Goal: Information Seeking & Learning: Check status

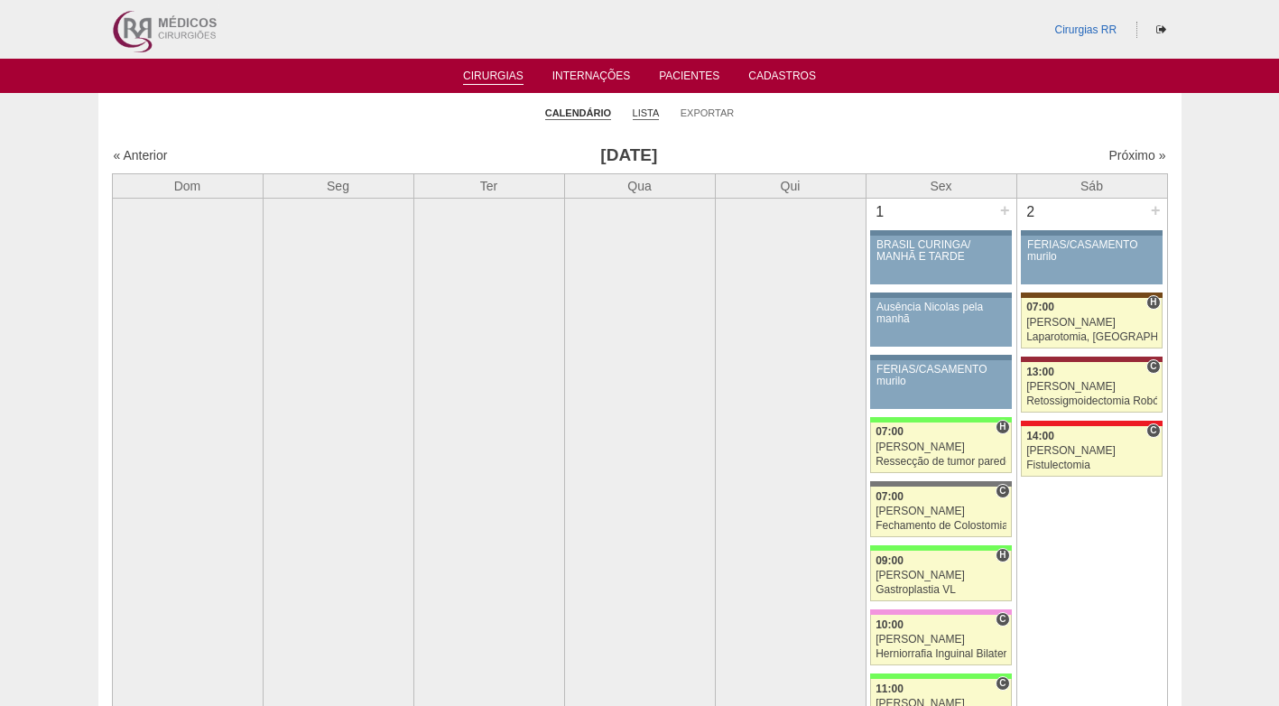
click at [644, 116] on link "Lista" at bounding box center [646, 114] width 27 height 14
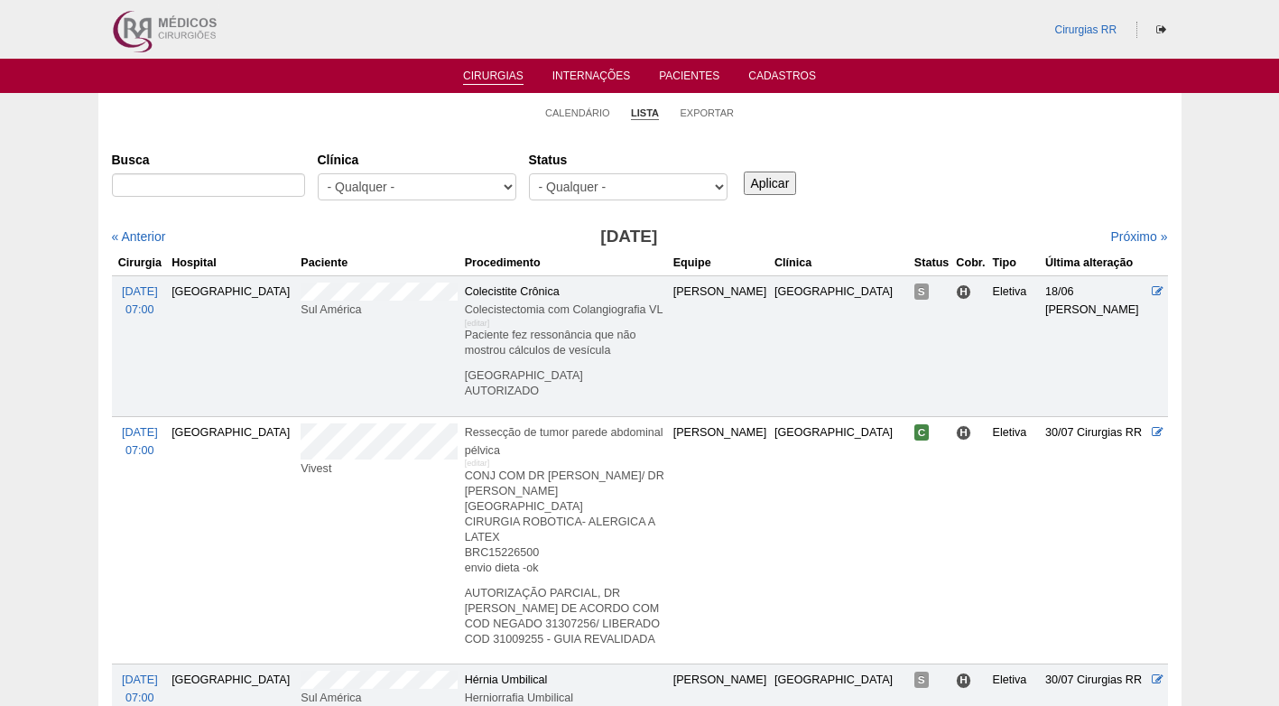
type input "GASTROPLASTIA"
drag, startPoint x: 238, startPoint y: 181, endPoint x: 40, endPoint y: 190, distance: 198.8
drag, startPoint x: 935, startPoint y: 190, endPoint x: 854, endPoint y: 175, distance: 82.5
click at [936, 190] on div "Busca Clínica - Qualquer - 6R Alphaville Assunção Bartira Brasil Christovão da …" at bounding box center [640, 176] width 1056 height 65
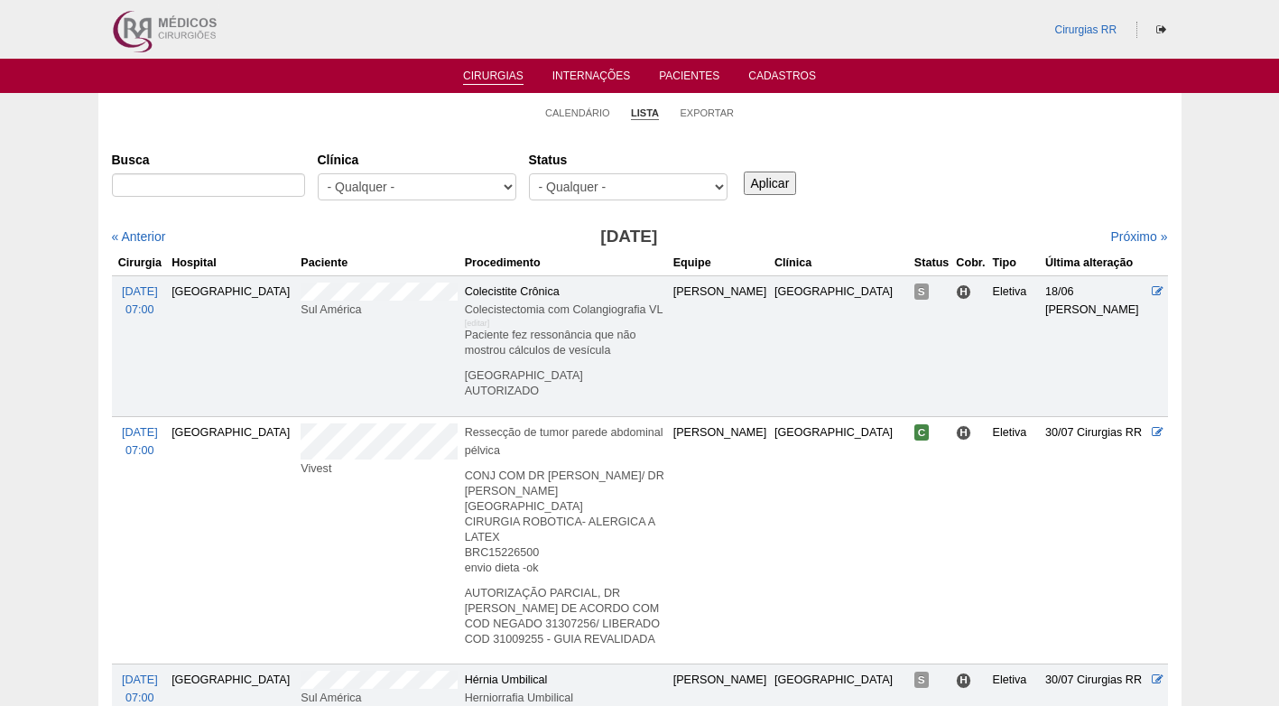
click at [688, 144] on div "Status - Qualquer - Reservada Confirmada Suspensa Cancelada" at bounding box center [634, 176] width 211 height 65
click at [585, 114] on link "Calendário" at bounding box center [577, 114] width 65 height 14
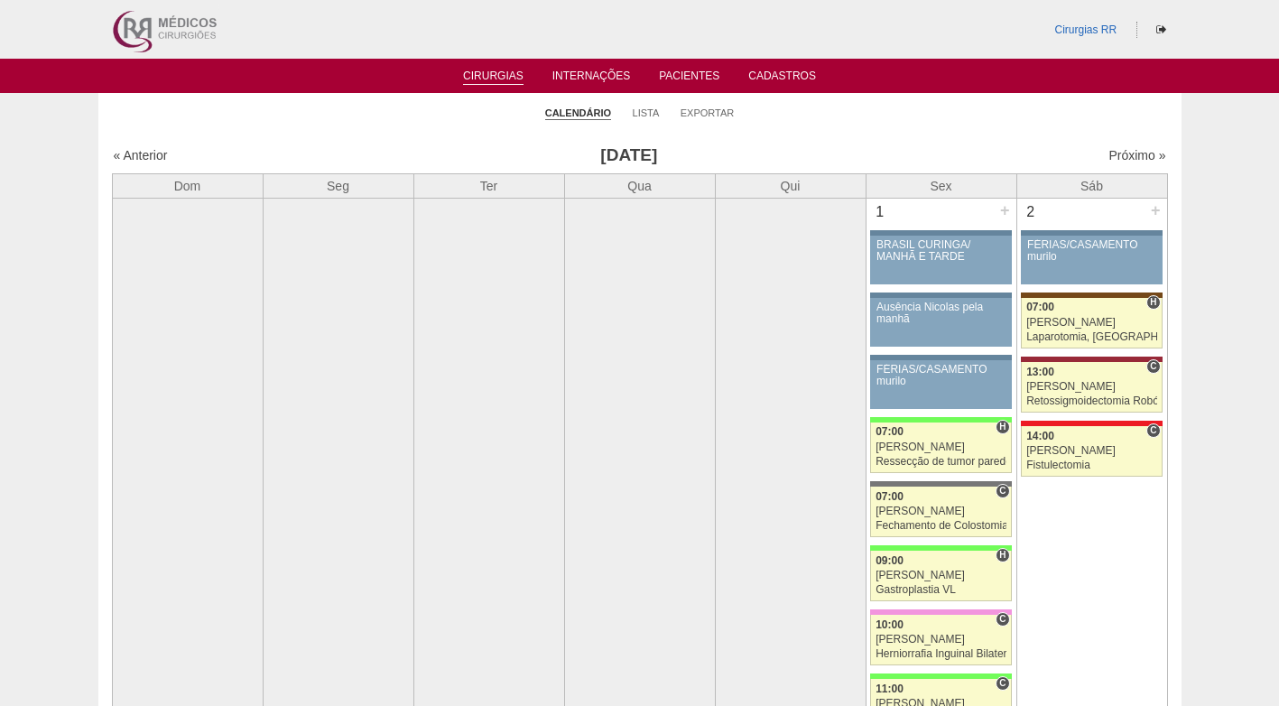
click at [982, 125] on ul "Calendário Lista Exportar" at bounding box center [639, 112] width 1083 height 38
click at [645, 116] on link "Lista" at bounding box center [646, 114] width 27 height 14
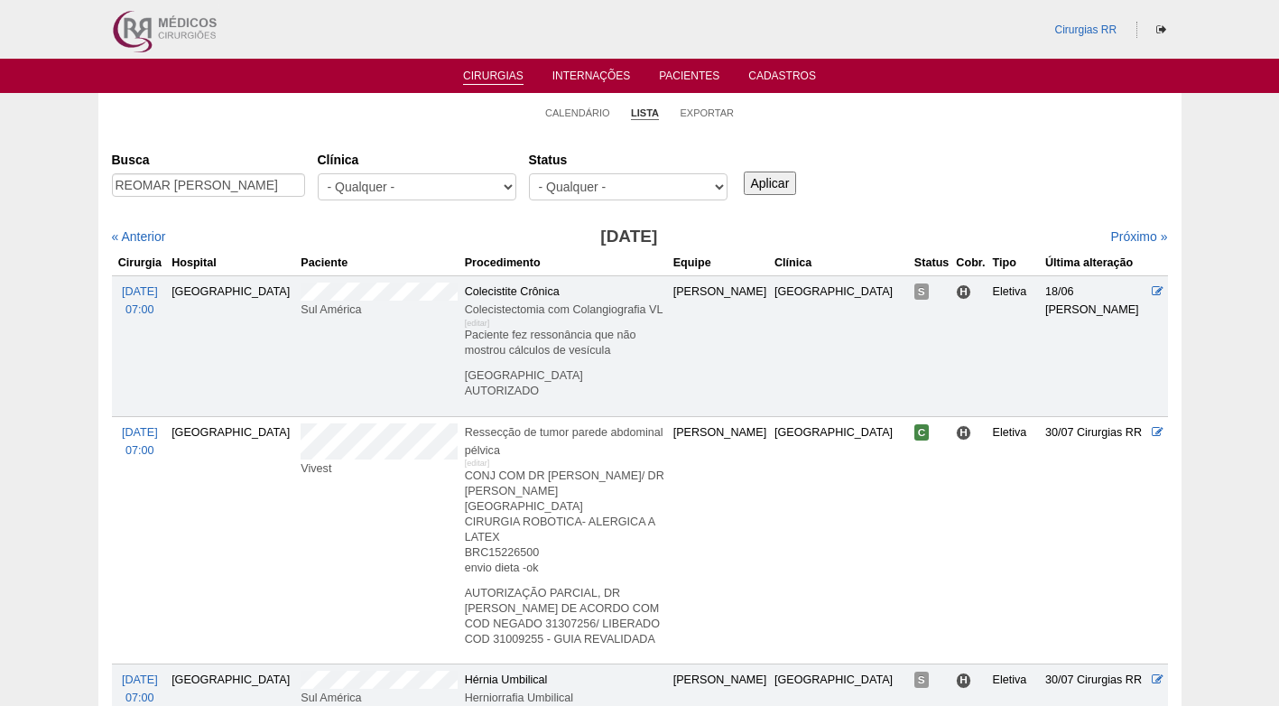
scroll to position [0, 51]
type input "REOMAR AMARO DE OLIVEIRA JUNIOR"
click at [771, 181] on input "Aplicar" at bounding box center [770, 183] width 53 height 23
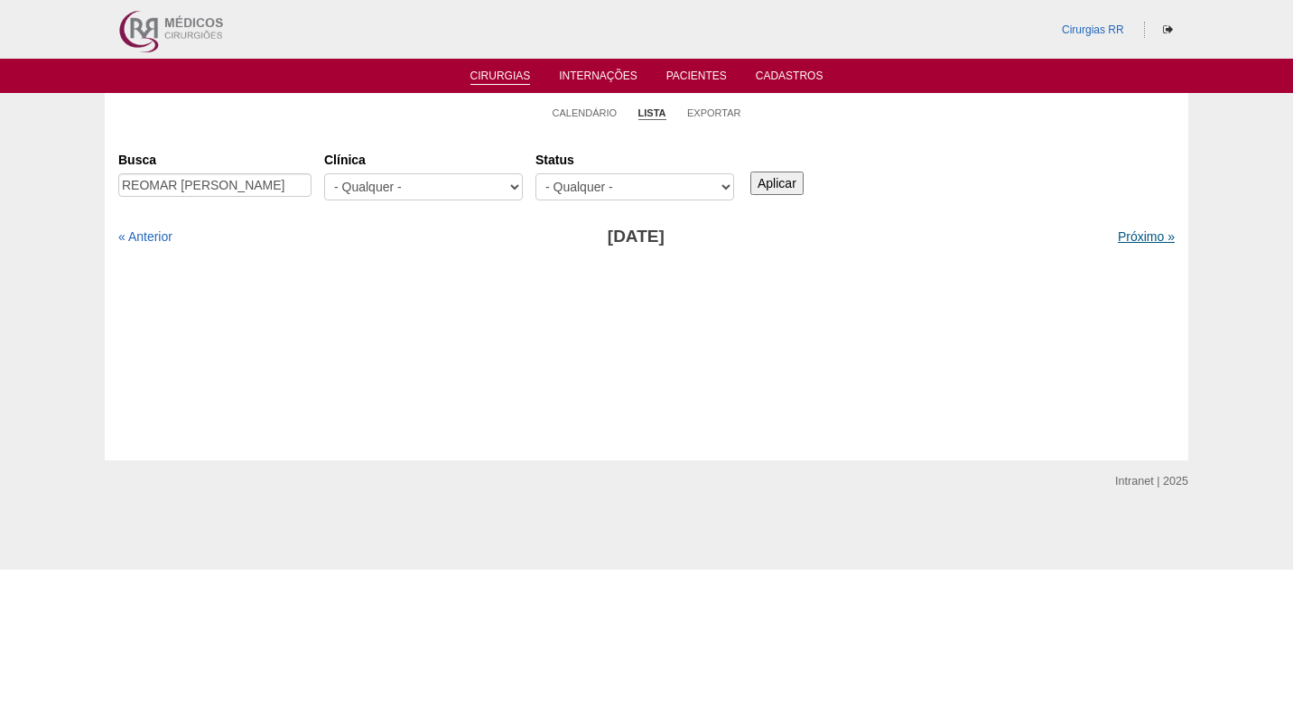
click at [1129, 237] on link "Próximo »" at bounding box center [1146, 236] width 57 height 14
drag, startPoint x: 228, startPoint y: 185, endPoint x: 354, endPoint y: 191, distance: 125.6
click at [354, 191] on div "Busca REOMAR AMARO DE OLIVEIRA JUNIOR Clínica - Qualquer - 6R Alphaville Assunç…" at bounding box center [646, 176] width 1056 height 65
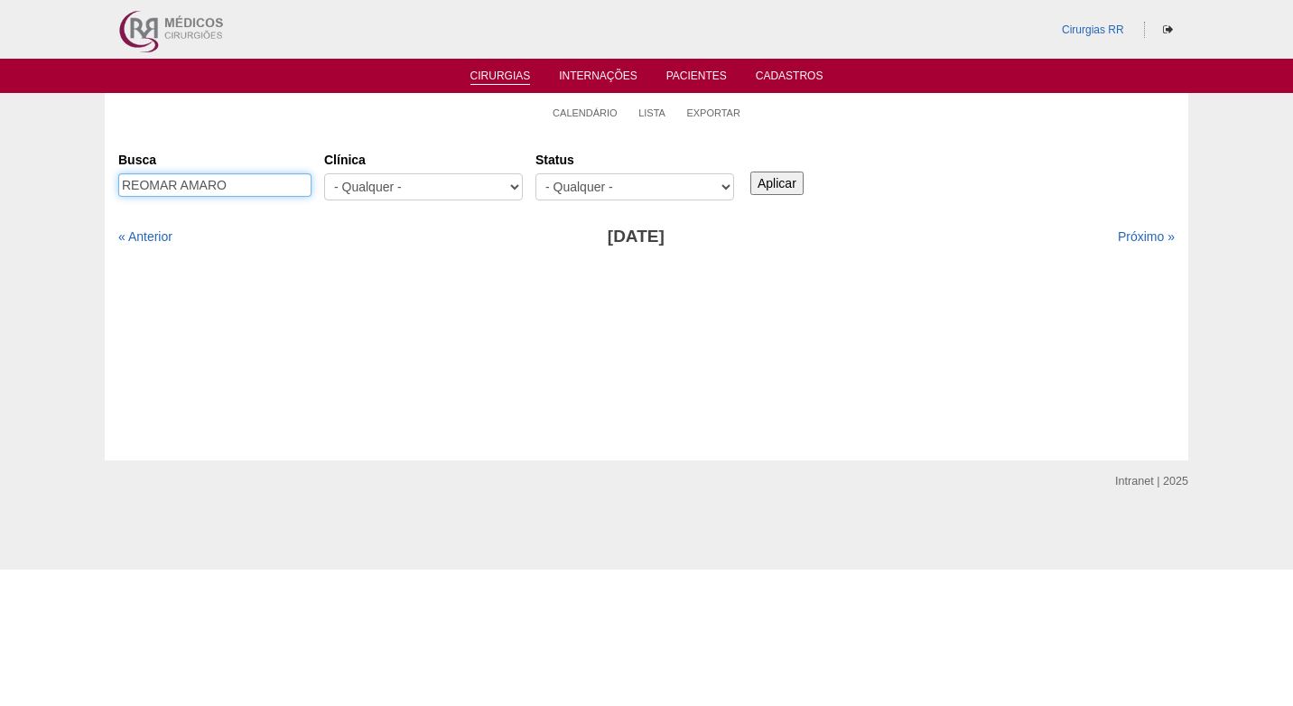
scroll to position [0, 0]
type input "REOMAR AMARO"
click at [812, 186] on div "Busca REOMAR AMARO Clínica - Qualquer - 6R Alphaville Assunção Bartira Brasil C…" at bounding box center [646, 176] width 1056 height 65
click at [790, 182] on input "Aplicar" at bounding box center [776, 183] width 53 height 23
click at [154, 235] on link "« Anterior" at bounding box center [145, 236] width 54 height 14
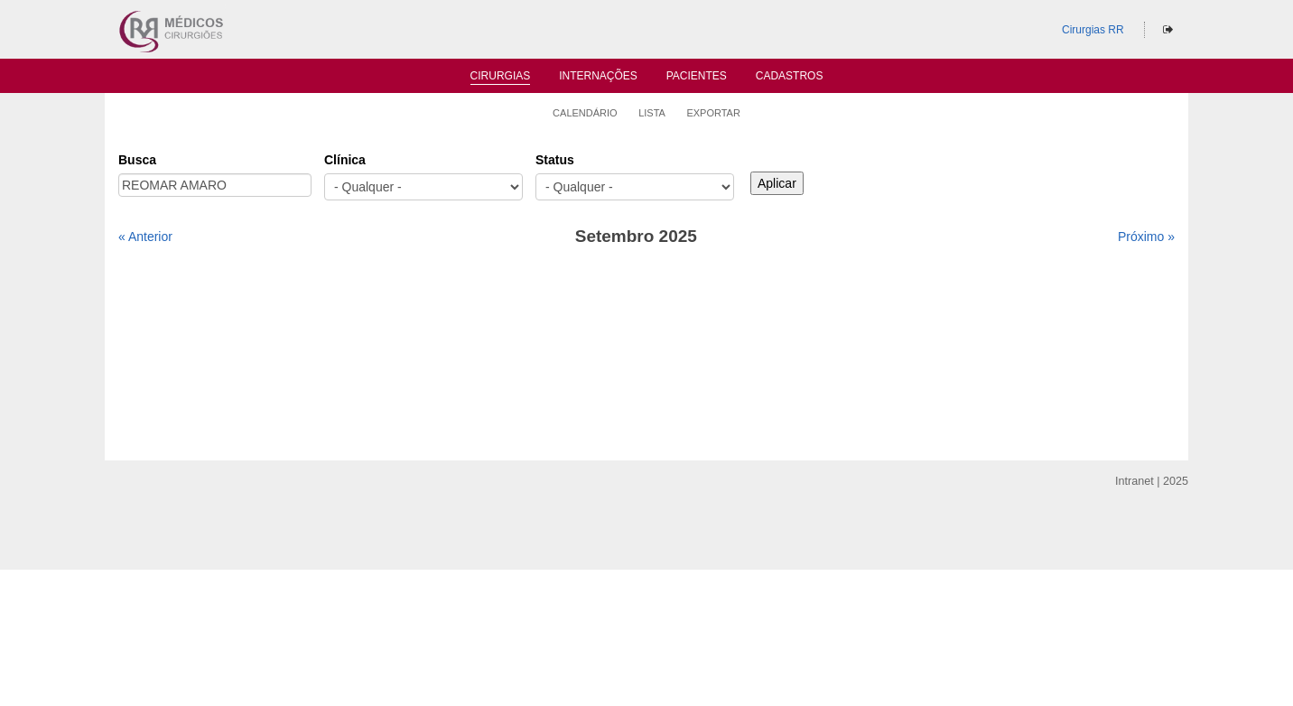
drag, startPoint x: 774, startPoint y: 186, endPoint x: 721, endPoint y: 192, distance: 52.7
click at [775, 186] on input "Aplicar" at bounding box center [776, 183] width 53 height 23
drag, startPoint x: 138, startPoint y: 237, endPoint x: 151, endPoint y: 237, distance: 12.6
click at [139, 237] on link "« Anterior" at bounding box center [145, 236] width 54 height 14
click at [786, 185] on input "Aplicar" at bounding box center [776, 183] width 53 height 23
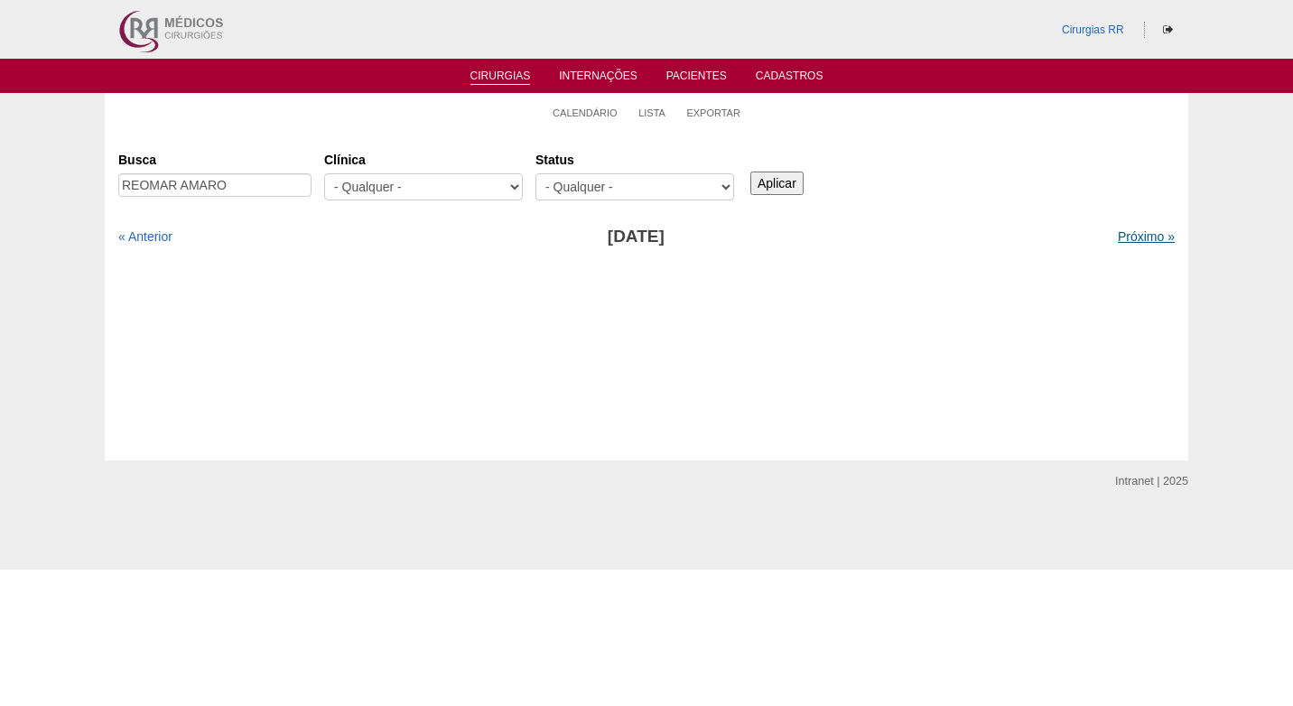
click at [1137, 238] on link "Próximo »" at bounding box center [1146, 236] width 57 height 14
drag, startPoint x: 0, startPoint y: 0, endPoint x: 1133, endPoint y: 237, distance: 1157.6
click at [1137, 238] on link "Próximo »" at bounding box center [1146, 236] width 57 height 14
click at [1059, 185] on div "Busca REOMAR AMARO [GEOGRAPHIC_DATA] - Qualquer - 6R Alphaville Assunção Bartir…" at bounding box center [646, 176] width 1056 height 65
